Goal: Contribute content: Contribute content

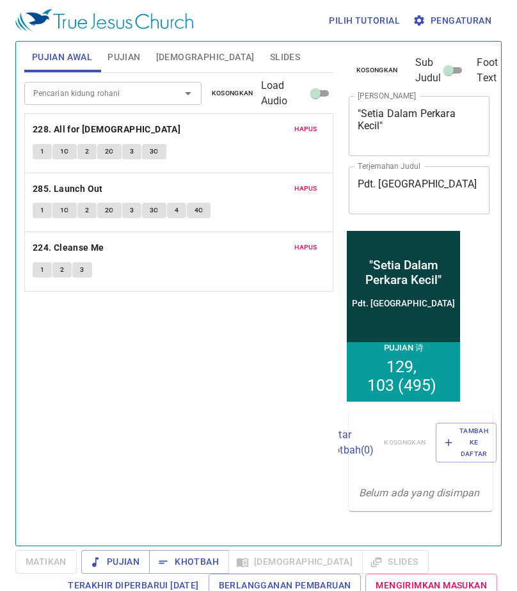
click at [311, 125] on span "Hapus" at bounding box center [305, 130] width 23 height 12
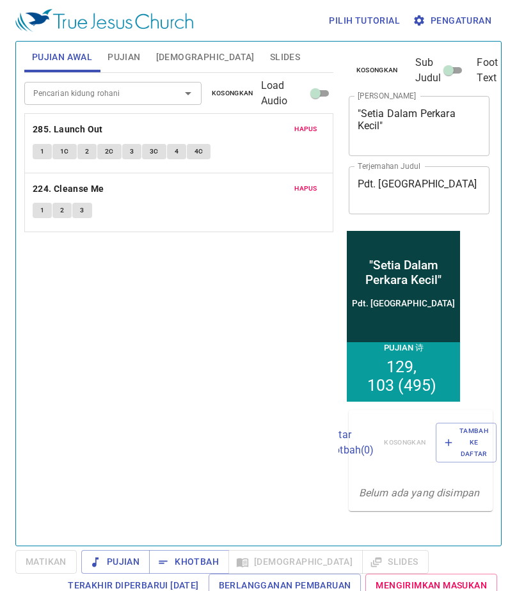
click at [311, 125] on span "Hapus" at bounding box center [305, 130] width 23 height 12
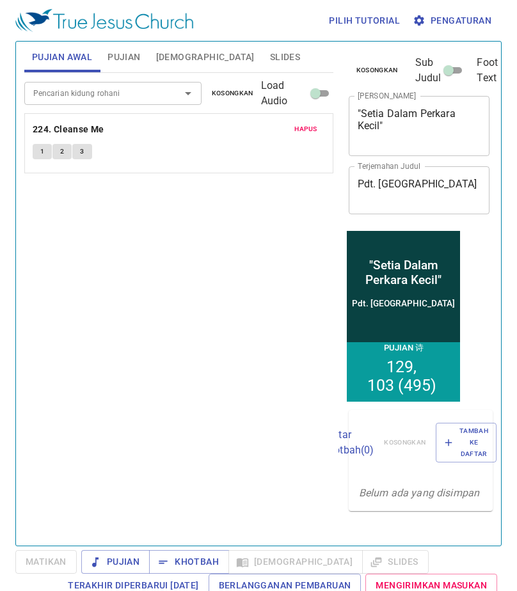
click at [311, 125] on span "Hapus" at bounding box center [305, 130] width 23 height 12
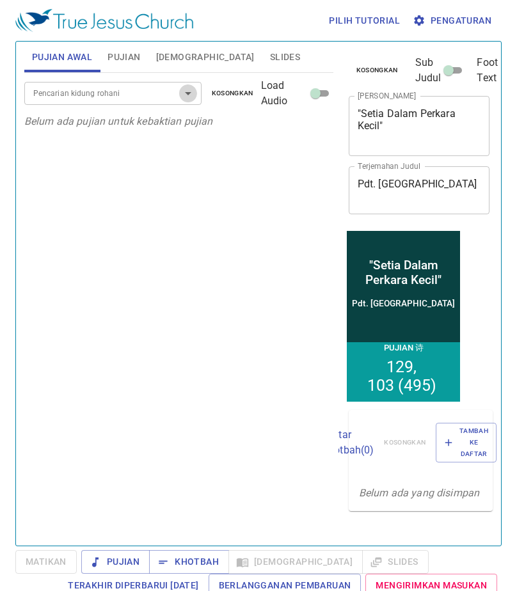
click at [185, 95] on icon "Open" at bounding box center [187, 93] width 15 height 15
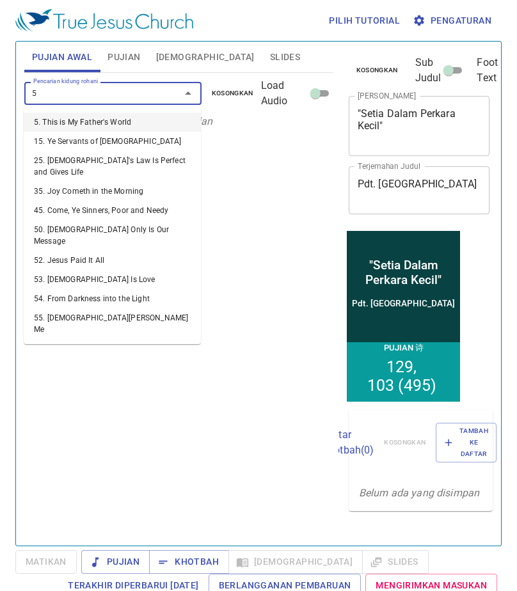
type input "58"
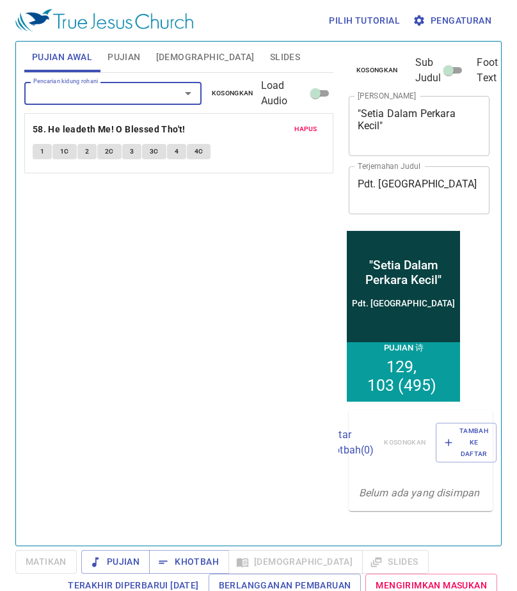
click at [41, 150] on span "1" at bounding box center [42, 152] width 4 height 12
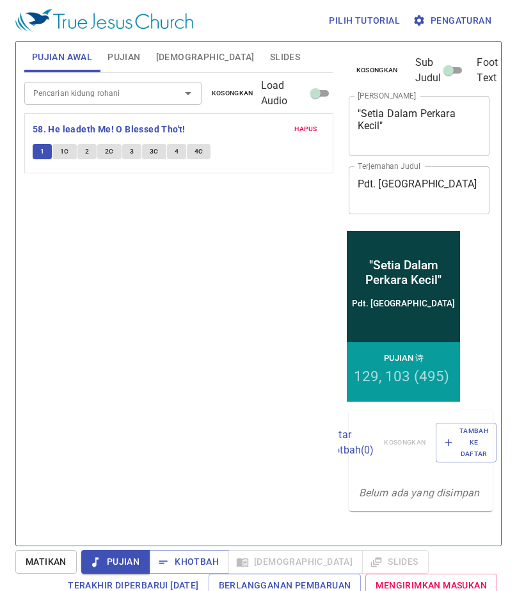
click at [113, 86] on input "Pencarian kidung rohani" at bounding box center [94, 93] width 132 height 15
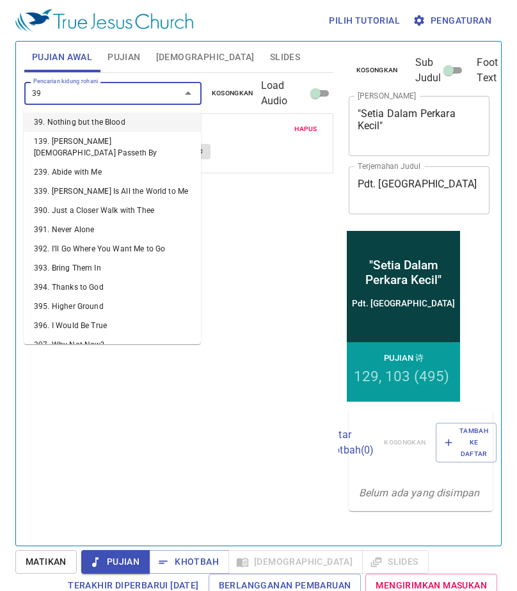
type input "394"
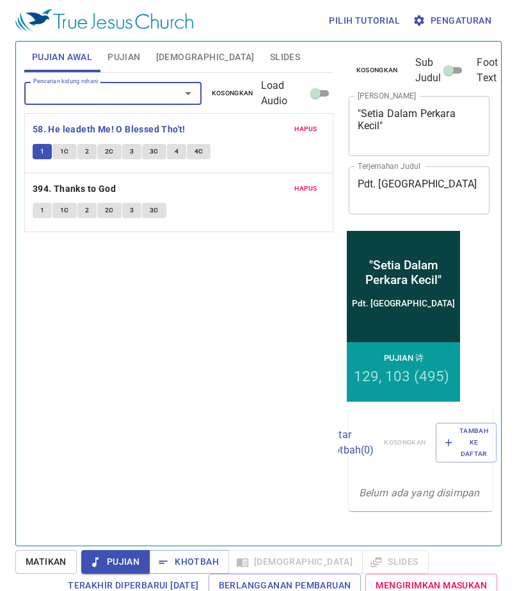
click at [49, 206] on button "1" at bounding box center [42, 210] width 19 height 15
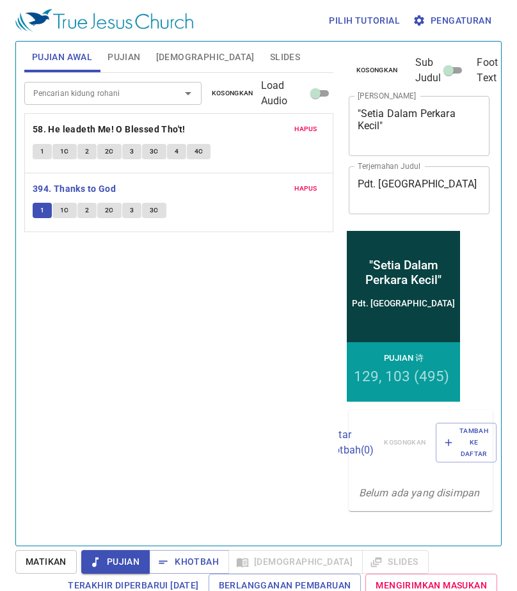
click at [134, 89] on input "Pencarian kidung rohani" at bounding box center [94, 93] width 132 height 15
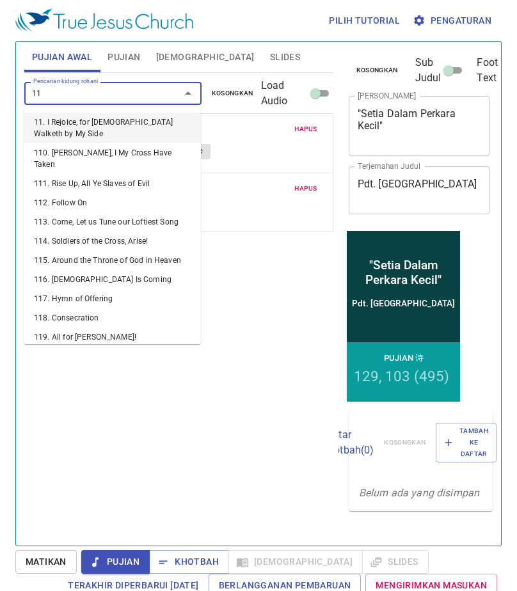
type input "116"
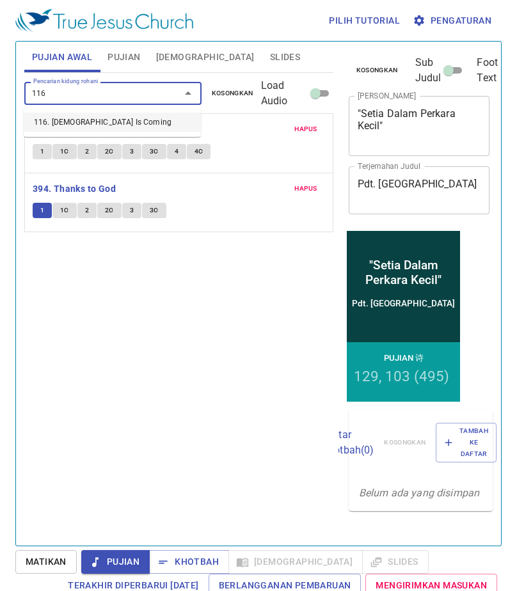
click at [144, 118] on li "116. [DEMOGRAPHIC_DATA] Is Coming" at bounding box center [112, 122] width 177 height 19
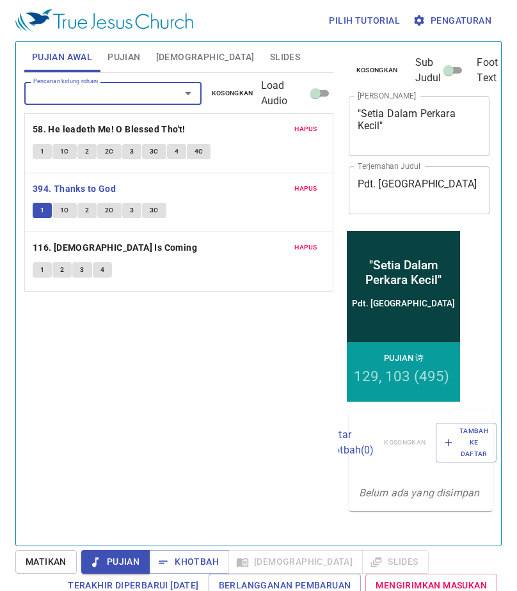
click at [47, 273] on button "1" at bounding box center [42, 269] width 19 height 15
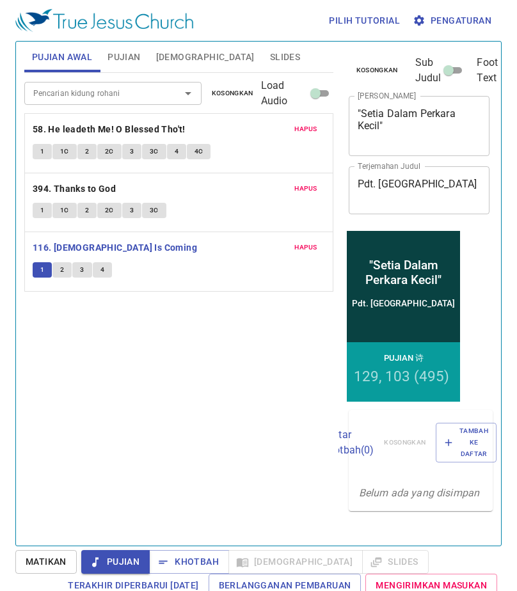
click at [131, 62] on span "Pujian" at bounding box center [124, 57] width 33 height 16
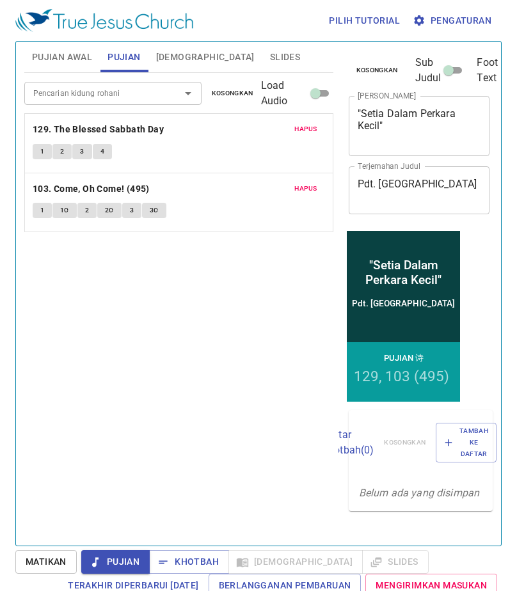
click at [46, 53] on span "Pujian Awal" at bounding box center [62, 57] width 60 height 16
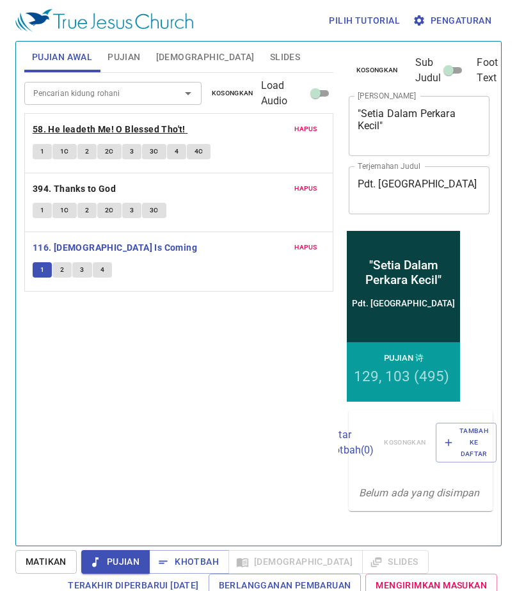
click at [87, 126] on b "58. He leadeth Me! O Blessed Tho't!" at bounding box center [109, 130] width 153 height 16
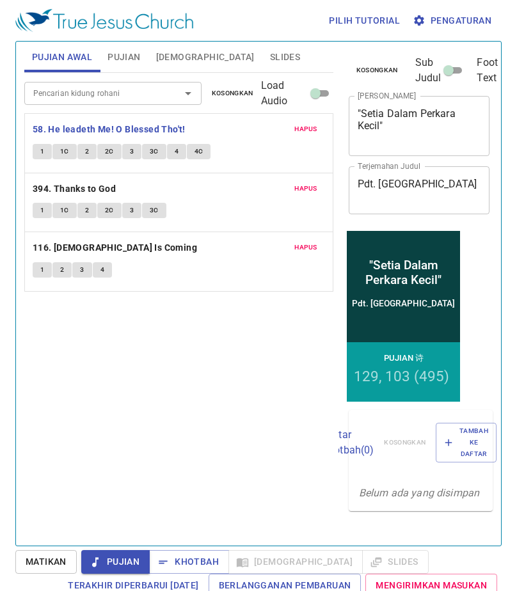
click at [124, 51] on span "Pujian" at bounding box center [124, 57] width 33 height 16
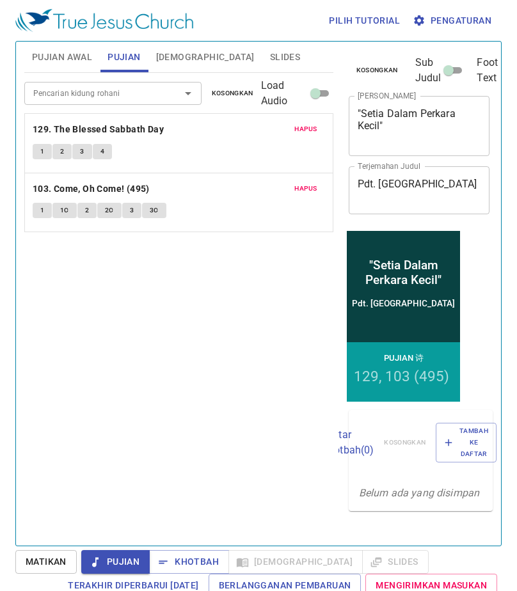
click at [150, 90] on input "Pencarian kidung rohani" at bounding box center [94, 93] width 132 height 15
click at [299, 181] on button "Hapus" at bounding box center [306, 188] width 38 height 15
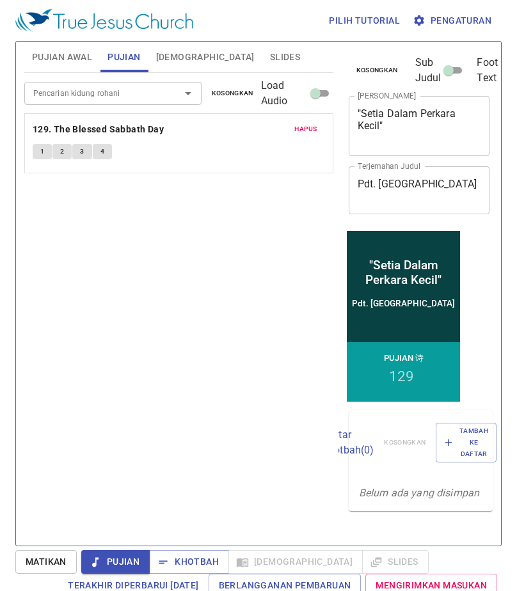
click at [299, 181] on div "Pencarian kidung rohani Pencarian kidung rohani Kosongkan Load Audio Hapus 129.…" at bounding box center [178, 304] width 309 height 462
click at [310, 122] on button "Hapus" at bounding box center [306, 129] width 38 height 15
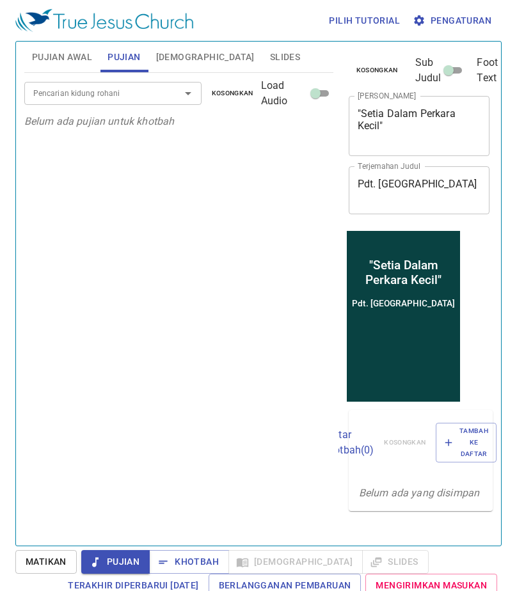
click at [164, 90] on div at bounding box center [179, 93] width 33 height 18
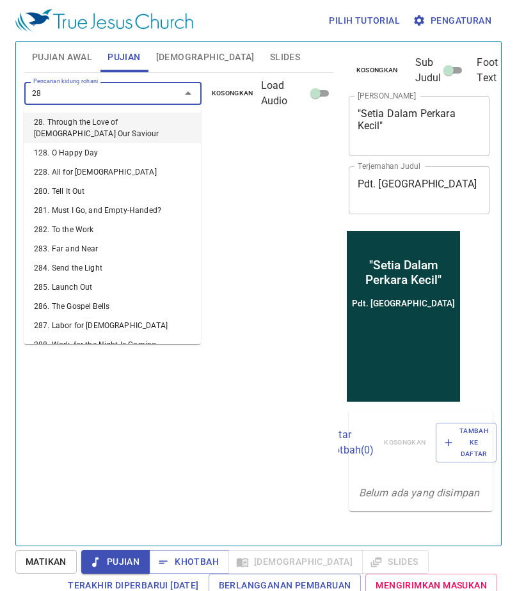
type input "287"
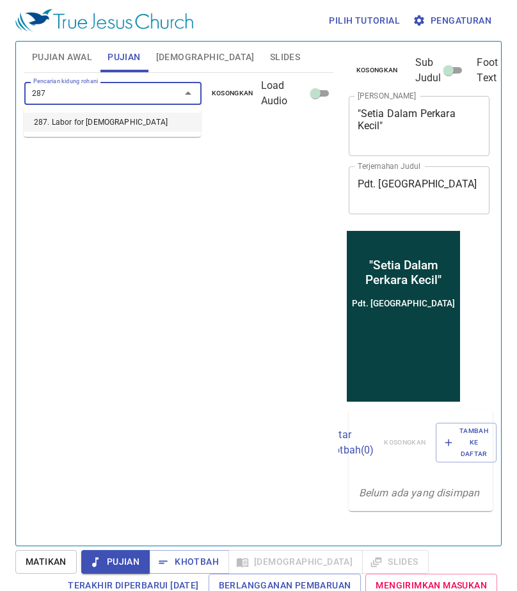
click at [127, 119] on li "287. Labor for [DEMOGRAPHIC_DATA]" at bounding box center [112, 122] width 177 height 19
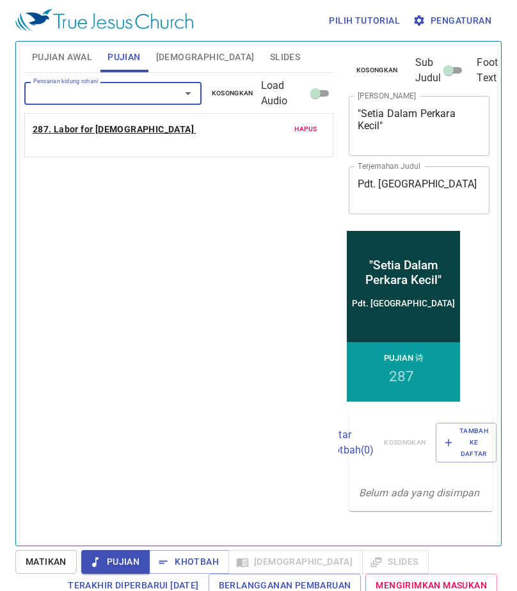
click at [64, 123] on b "287. Labor for [DEMOGRAPHIC_DATA]" at bounding box center [113, 130] width 161 height 16
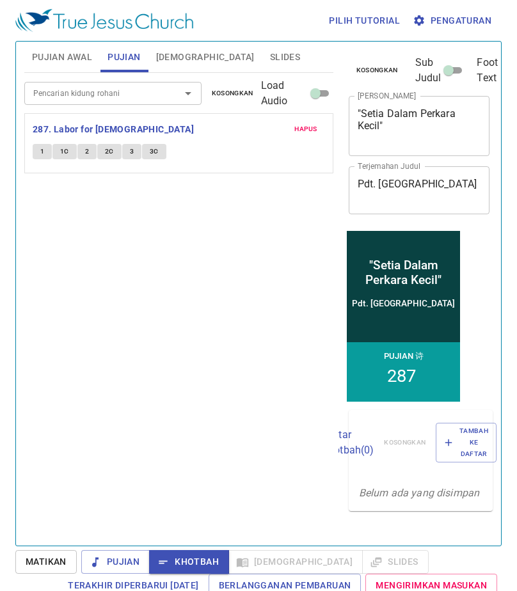
click at [44, 146] on span "1" at bounding box center [42, 152] width 4 height 12
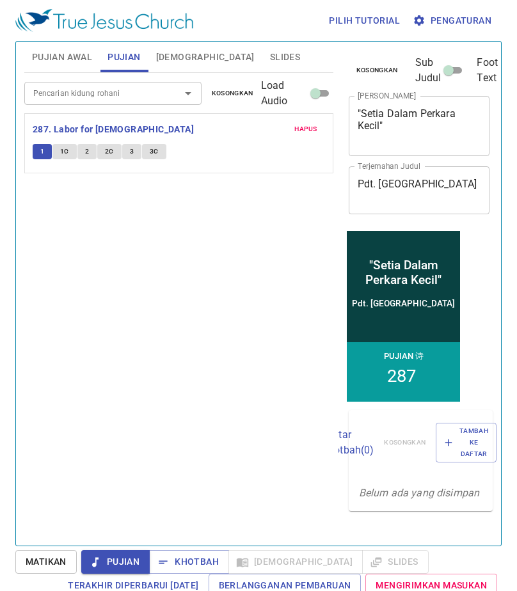
click at [113, 95] on input "Pencarian kidung rohani" at bounding box center [94, 93] width 132 height 15
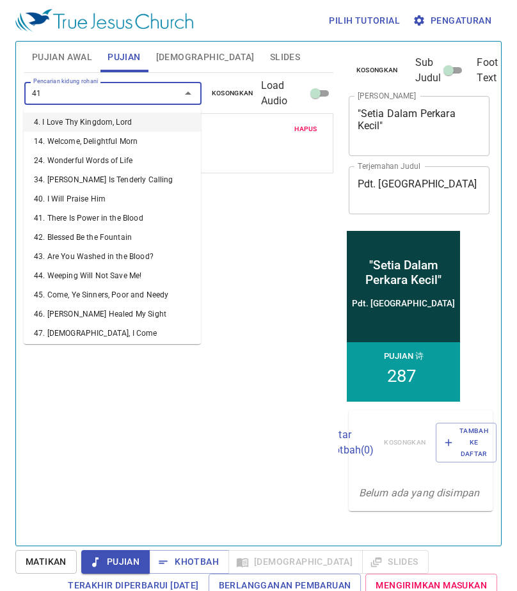
type input "413"
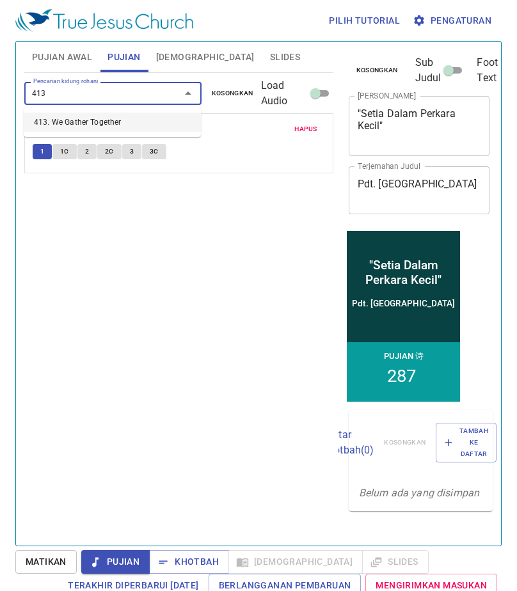
click at [113, 111] on ul "413. We Gather Together" at bounding box center [112, 122] width 177 height 29
click at [112, 122] on li "413. We Gather Together" at bounding box center [112, 122] width 177 height 19
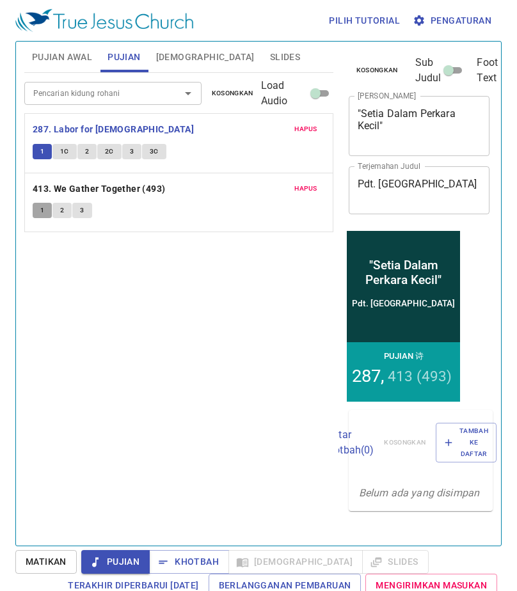
click at [41, 205] on span "1" at bounding box center [42, 211] width 4 height 12
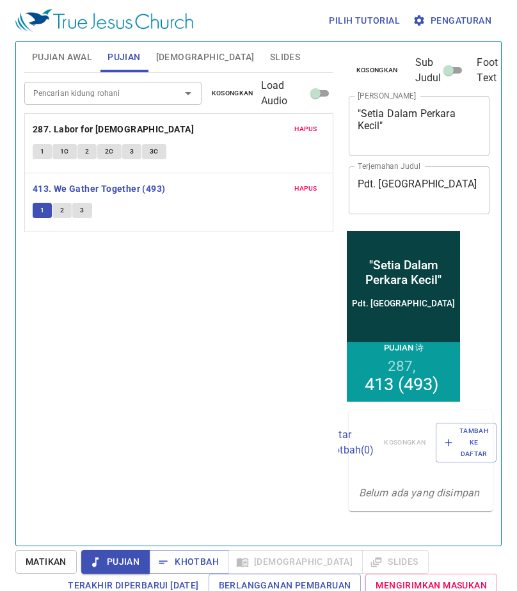
click at [43, 208] on span "1" at bounding box center [42, 211] width 4 height 12
click at [58, 208] on button "2" at bounding box center [61, 210] width 19 height 15
click at [303, 187] on span "Hapus" at bounding box center [305, 189] width 23 height 12
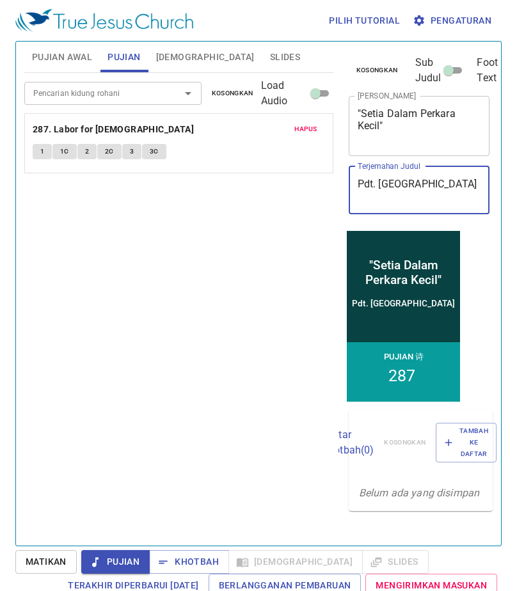
drag, startPoint x: 427, startPoint y: 179, endPoint x: 252, endPoint y: 184, distance: 174.8
click at [252, 184] on div "Pujian Awal Pujian Alkitab Slides Pencarian kidung rohani Pencarian kidung roha…" at bounding box center [258, 288] width 479 height 504
type textarea "Sdr. [PERSON_NAME]"
click at [390, 137] on textarea ""Setia Dalam Perkara Kecil"" at bounding box center [420, 126] width 124 height 36
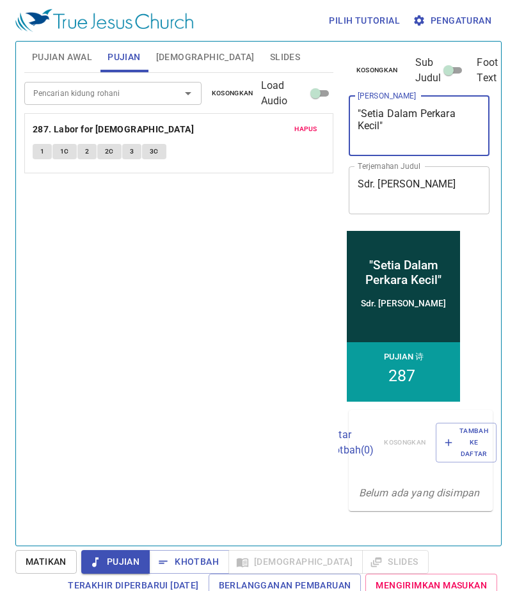
drag, startPoint x: 379, startPoint y: 136, endPoint x: 365, endPoint y: 125, distance: 18.7
click at [365, 125] on textarea ""Setia Dalam Perkara Kecil"" at bounding box center [420, 126] width 124 height 36
click at [363, 124] on textarea ""Tuanku Mencariku untuk Bekerja "" at bounding box center [420, 126] width 124 height 36
click at [369, 126] on textarea "" Tuanku Mencariku untuk Bekerja "" at bounding box center [420, 126] width 124 height 36
click at [395, 134] on textarea ""Tuanku Mencariku untuk Bekerja "" at bounding box center [420, 126] width 124 height 36
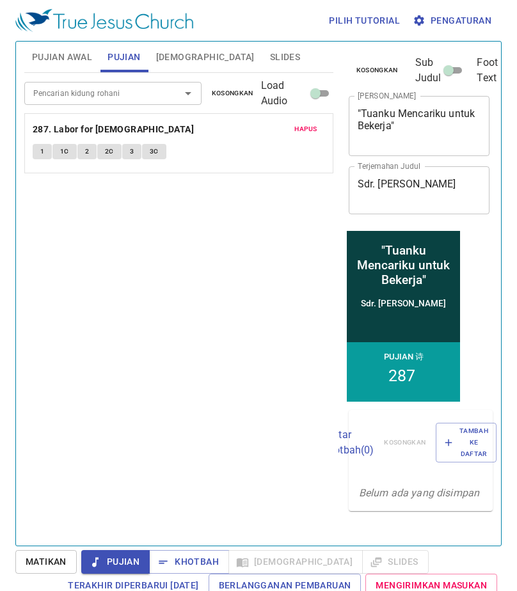
click at [228, 317] on div "Pencarian kidung rohani Pencarian kidung rohani Kosongkan Load Audio Hapus 287.…" at bounding box center [178, 304] width 309 height 462
click at [55, 124] on b "287. Labor for [DEMOGRAPHIC_DATA]" at bounding box center [113, 130] width 161 height 16
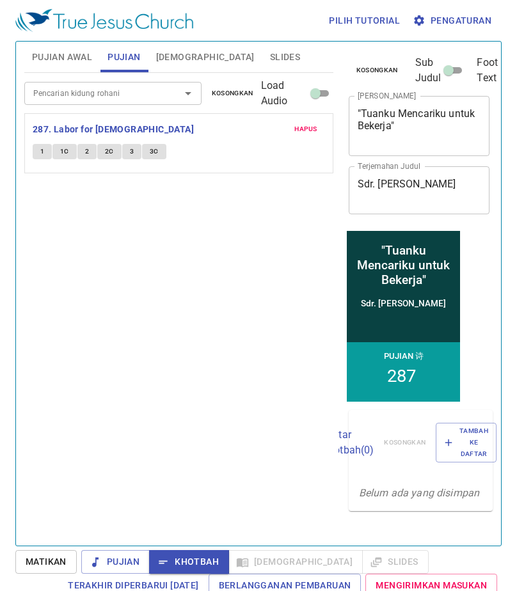
click at [365, 122] on textarea ""Tuanku Mencariku untuk Bekerja"" at bounding box center [420, 126] width 124 height 36
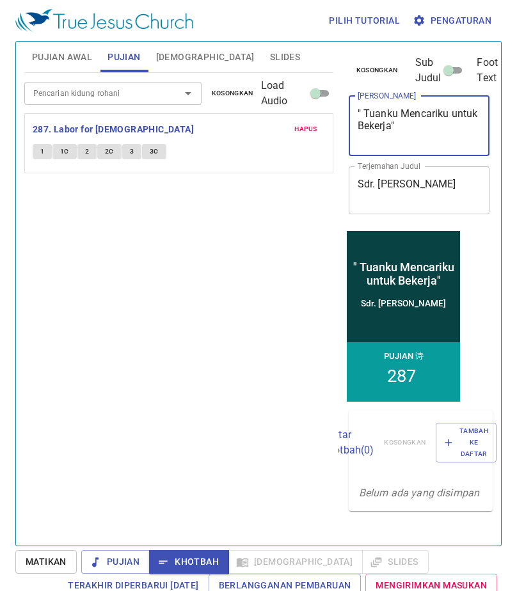
click at [391, 136] on textarea "" Tuanku Mencariku untuk Bekerja"" at bounding box center [420, 126] width 124 height 36
type textarea "" Tuanku Mencariku untuk Bekerja ""
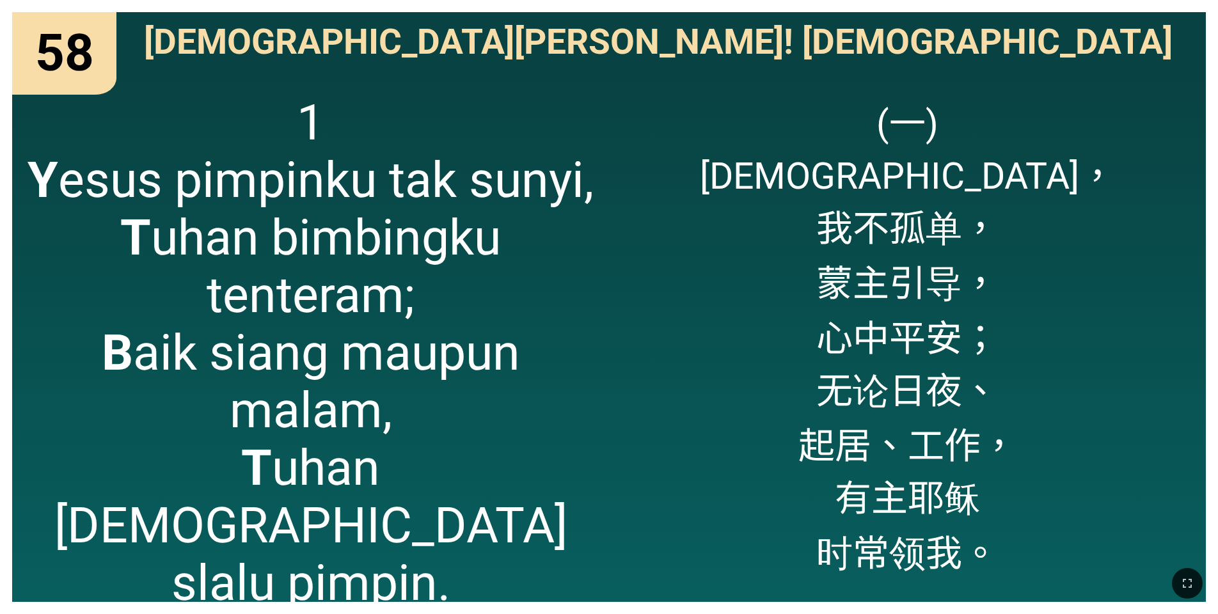
drag, startPoint x: 1186, startPoint y: 578, endPoint x: 1197, endPoint y: 625, distance: 47.3
click at [1186, 578] on icon "button" at bounding box center [1187, 583] width 15 height 15
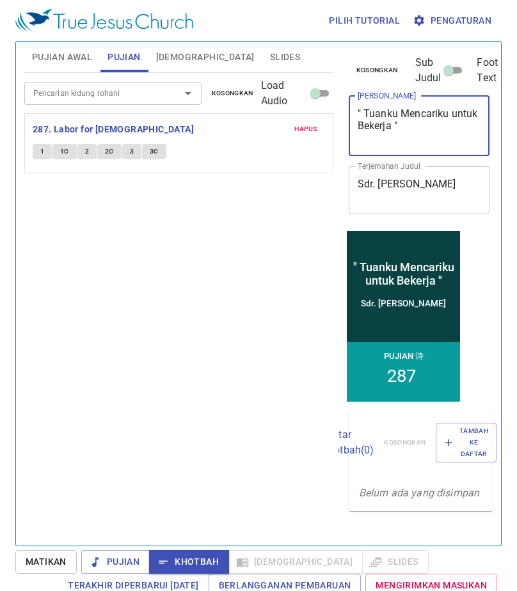
click at [270, 56] on span "Slides" at bounding box center [285, 57] width 30 height 16
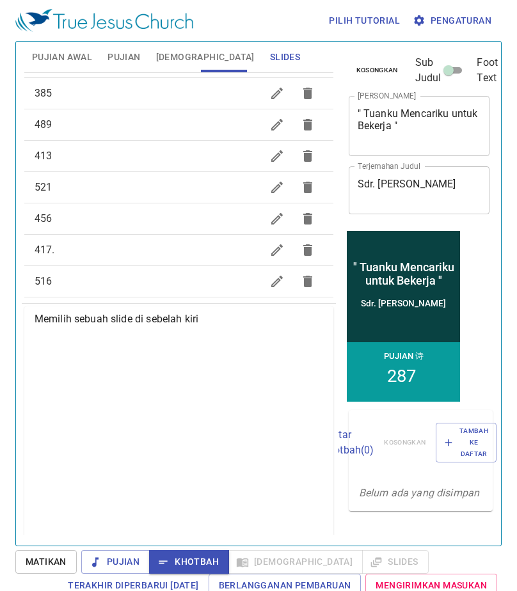
scroll to position [742, 0]
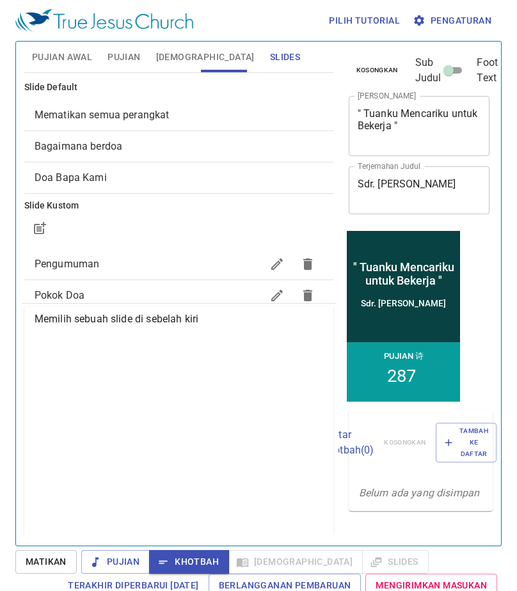
scroll to position [64, 0]
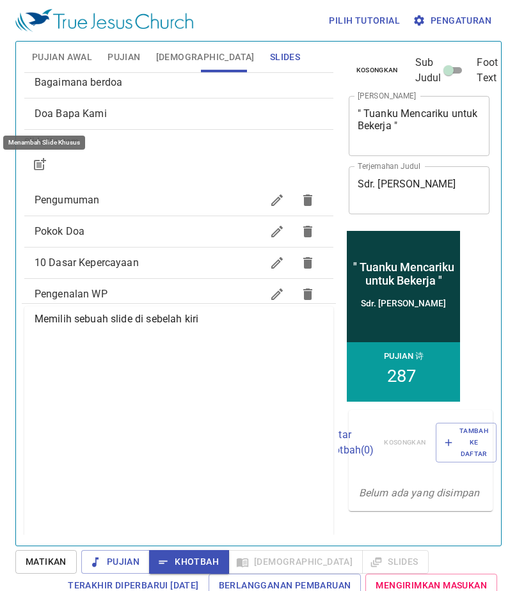
click at [42, 159] on icon "button" at bounding box center [39, 164] width 15 height 15
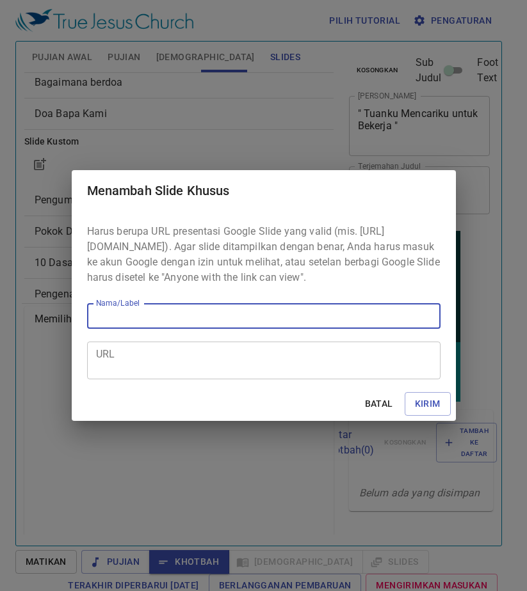
click at [0, 0] on input "Nama/Label" at bounding box center [0, 0] width 0 height 0
type input "Kr 413"
click at [0, 0] on textarea "URL" at bounding box center [0, 0] width 0 height 0
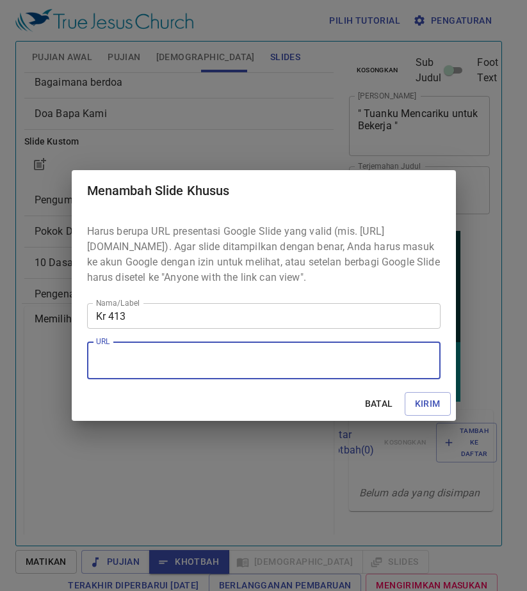
paste textarea "https://docs.google.com/presentation/d/1PlPbP34CIqtvKxYLJuz60pzrUHYpAobN/edit?s…"
type textarea "https://docs.google.com/presentation/d/1PlPbP34CIqtvKxYLJuz60pzrUHYpAobN/edit?s…"
click at [0, 0] on span "Kirim" at bounding box center [0, 0] width 0 height 0
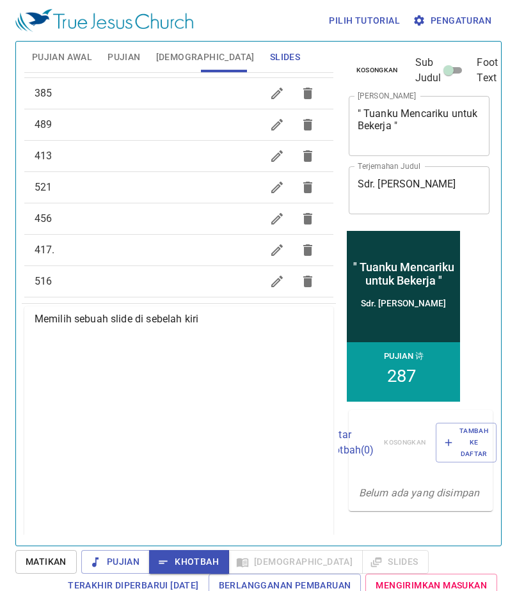
scroll to position [774, 0]
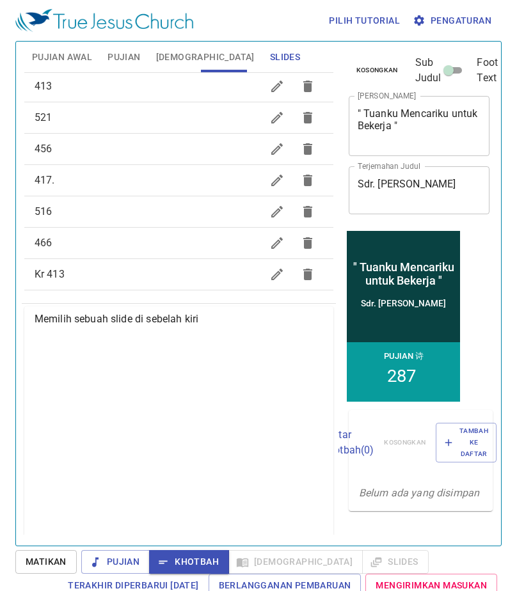
click at [115, 272] on span "Kr 413" at bounding box center [148, 274] width 227 height 15
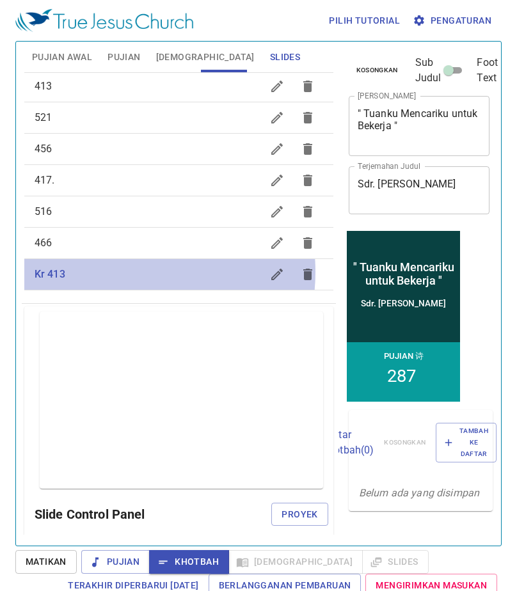
click at [115, 272] on span "Kr 413" at bounding box center [148, 274] width 227 height 15
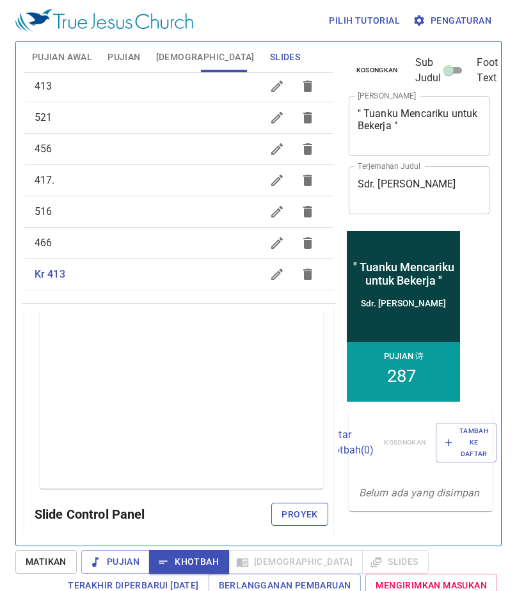
click at [297, 509] on span "Proyek" at bounding box center [300, 515] width 36 height 16
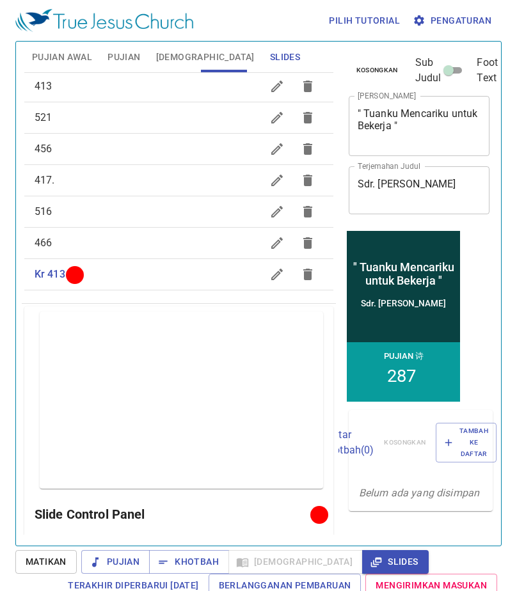
click at [83, 59] on span "Pujian Awal" at bounding box center [62, 57] width 60 height 16
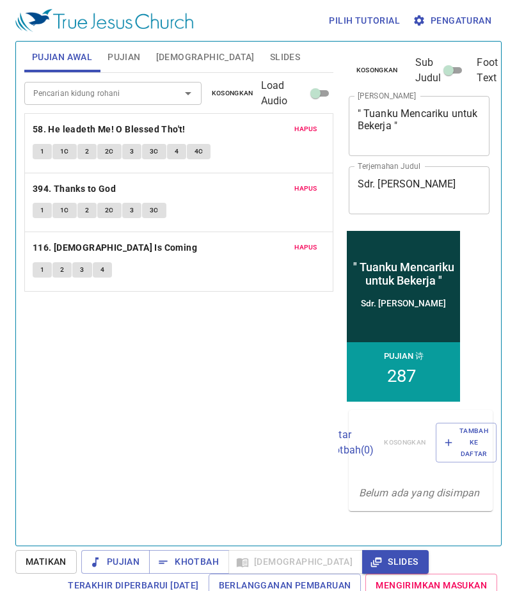
click at [66, 86] on input "Pencarian kidung rohani" at bounding box center [94, 93] width 132 height 15
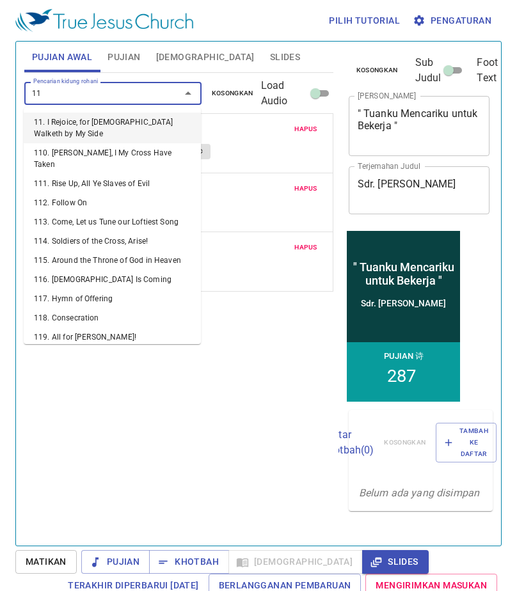
type input "1"
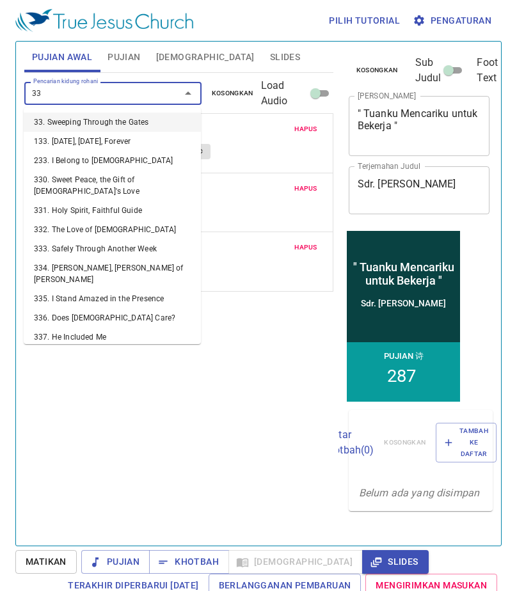
type input "337"
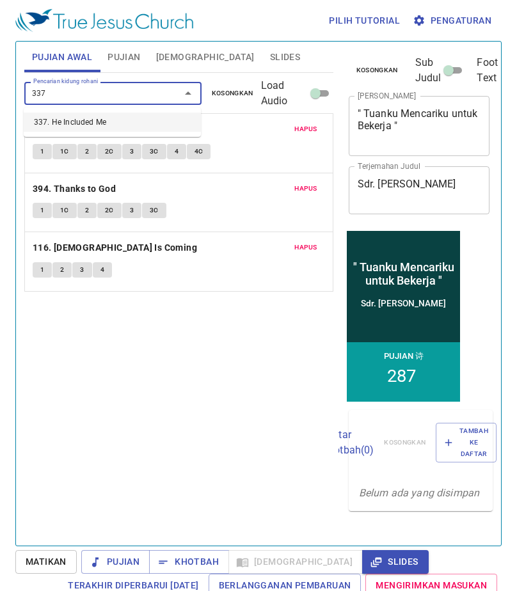
click at [0, 0] on li "337. He Included Me" at bounding box center [0, 0] width 0 height 0
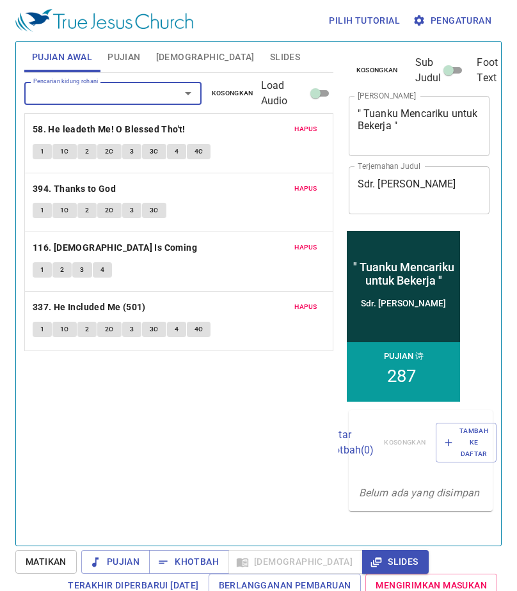
click at [43, 328] on span "1" at bounding box center [42, 330] width 4 height 12
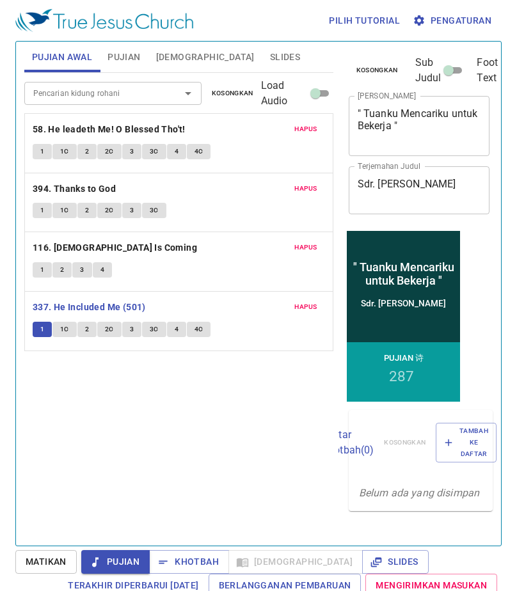
click at [314, 307] on span "Hapus" at bounding box center [305, 307] width 23 height 12
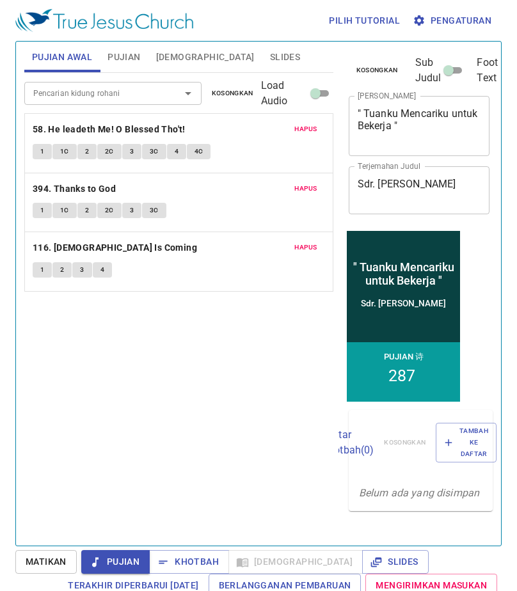
click at [51, 150] on button "1" at bounding box center [42, 151] width 19 height 15
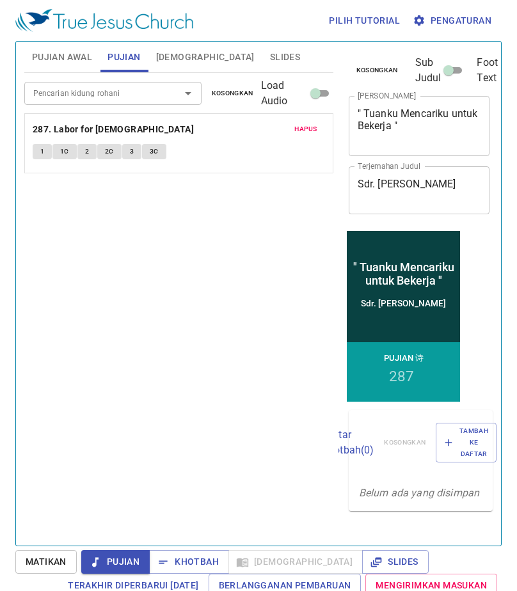
click at [75, 130] on b "287. Labor for [DEMOGRAPHIC_DATA]" at bounding box center [113, 130] width 161 height 16
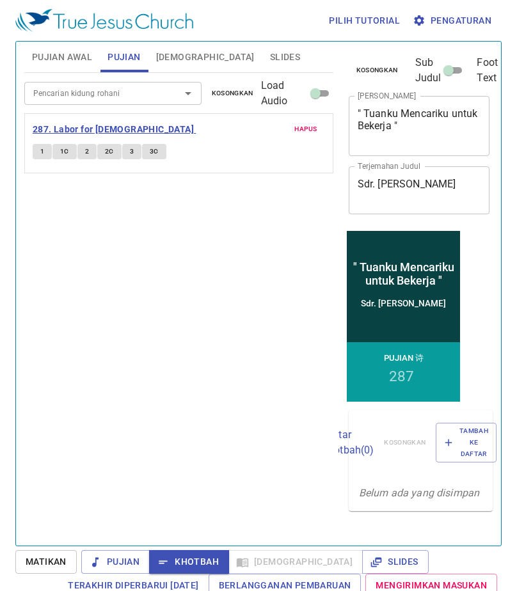
click at [78, 124] on b "287. Labor for [DEMOGRAPHIC_DATA]" at bounding box center [113, 130] width 161 height 16
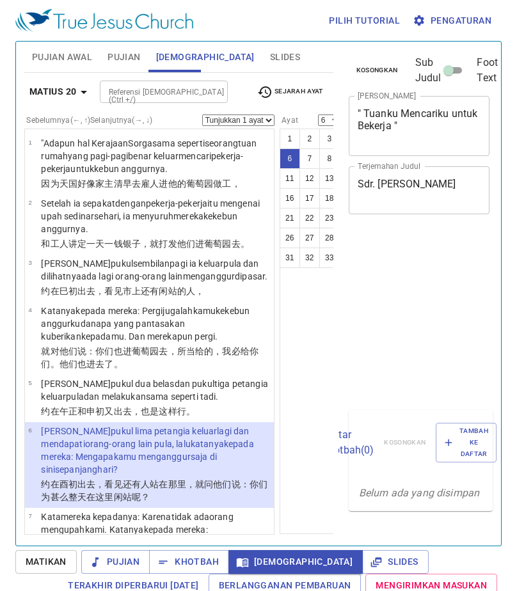
select select "6"
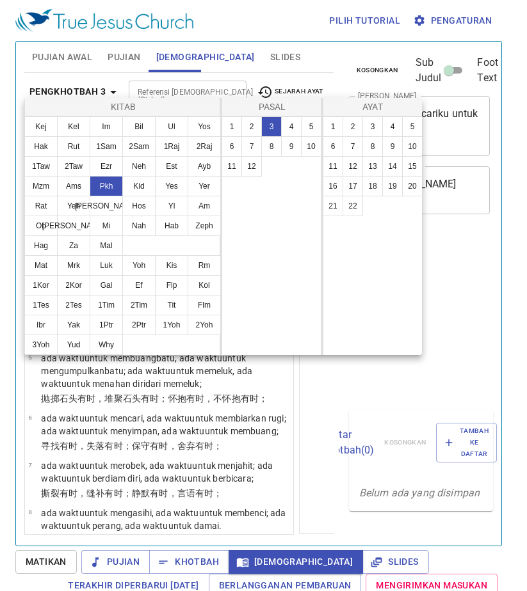
select select "6"
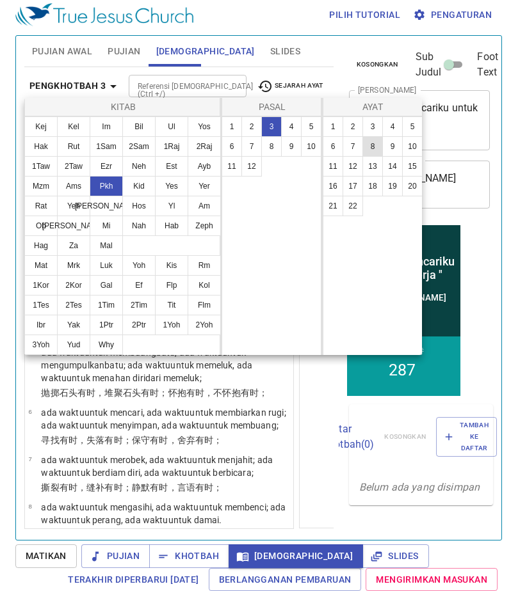
scroll to position [6, 0]
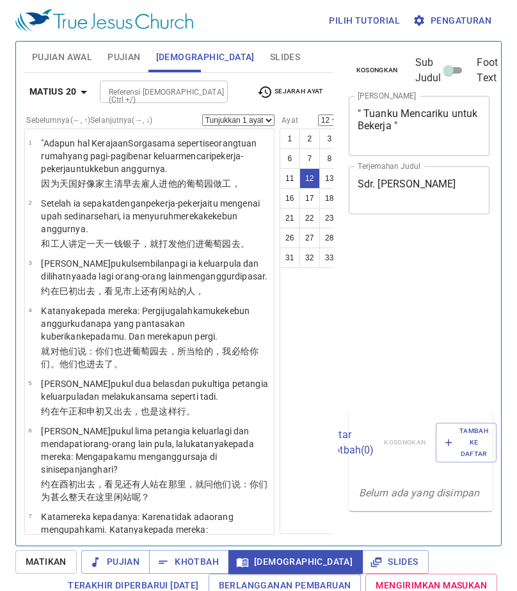
select select "12"
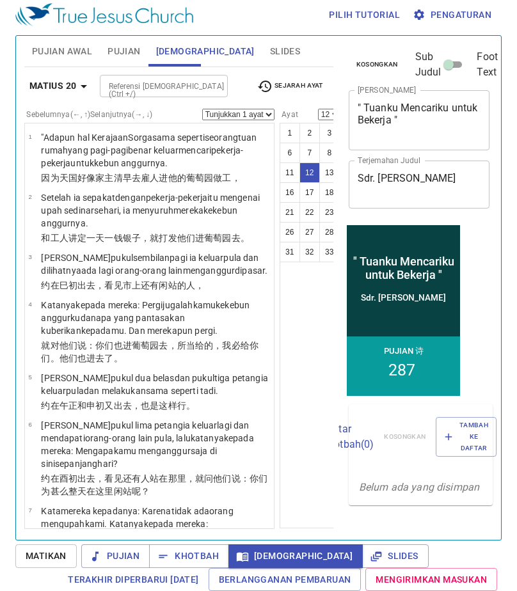
scroll to position [680, 0]
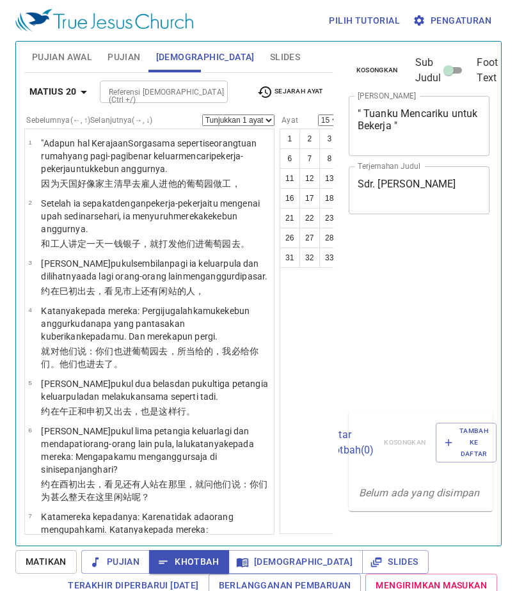
select select "15"
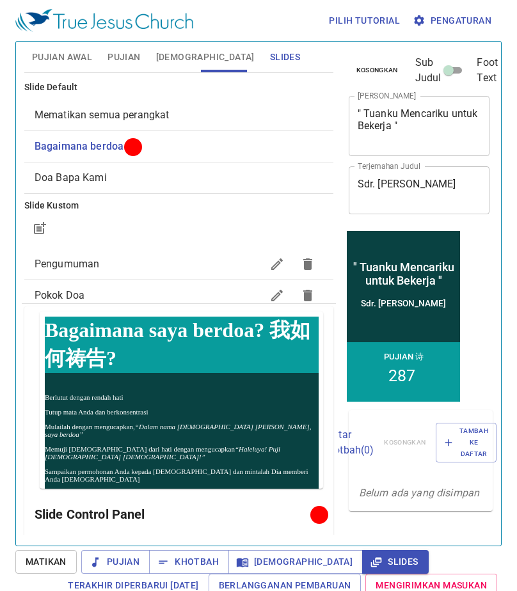
scroll to position [6, 0]
